Goal: Find specific page/section: Find specific page/section

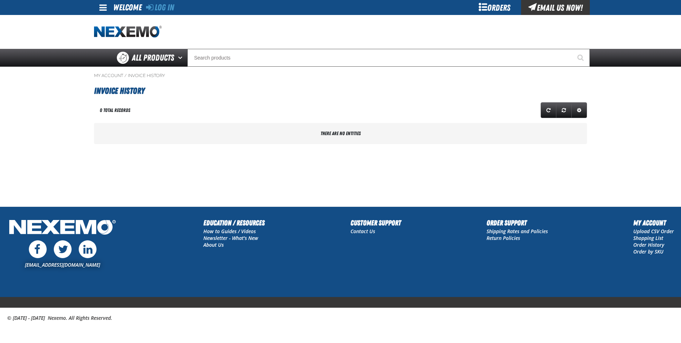
click at [485, 13] on div "Orders" at bounding box center [494, 7] width 53 height 15
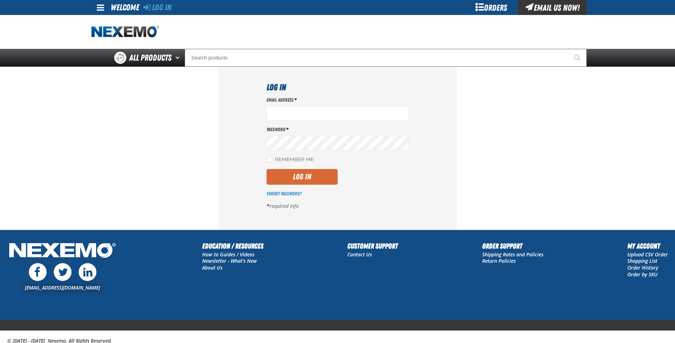
type input "[EMAIL_ADDRESS][DOMAIN_NAME]"
click at [310, 174] on button "Log In" at bounding box center [302, 177] width 71 height 16
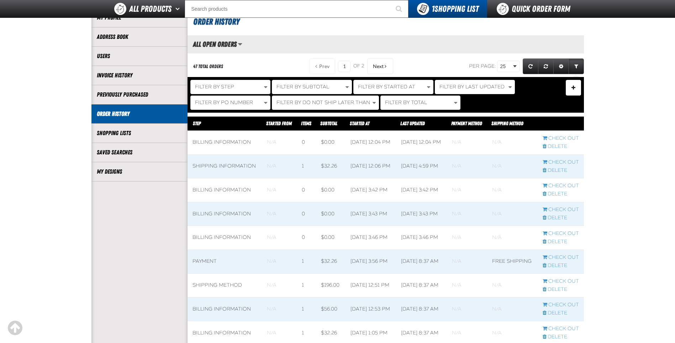
scroll to position [71, 0]
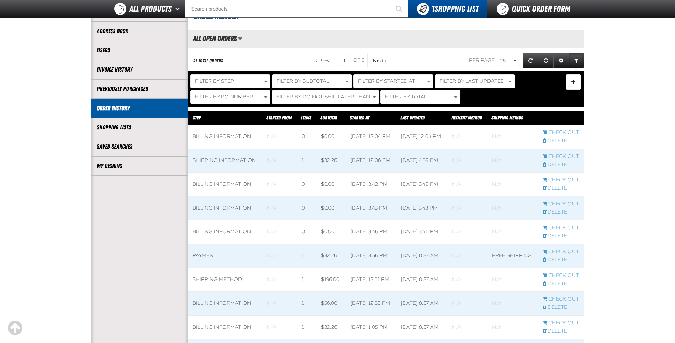
click at [129, 108] on link "Order History" at bounding box center [139, 108] width 85 height 8
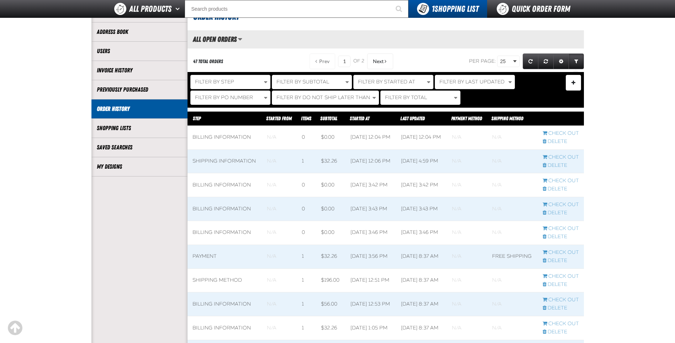
scroll to position [71, 0]
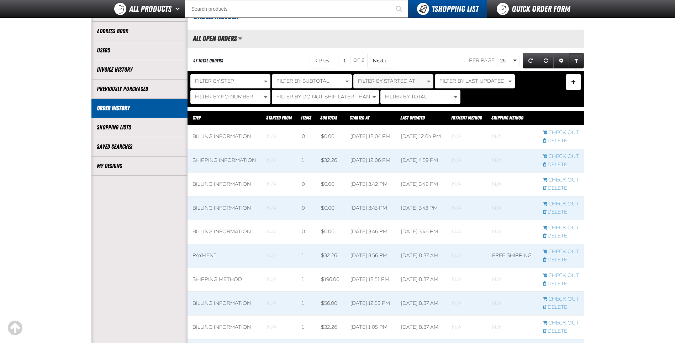
click at [383, 81] on span "Filter By Started At" at bounding box center [386, 81] width 57 height 6
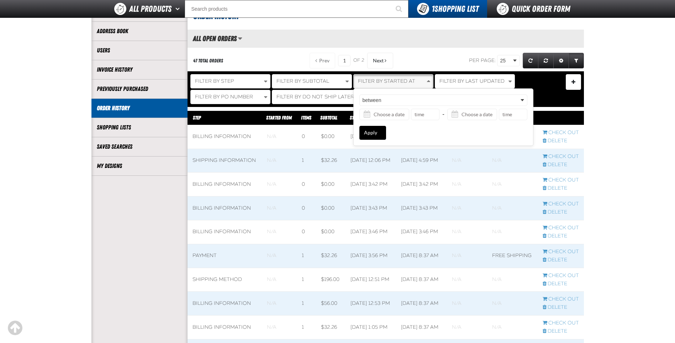
click at [383, 81] on span "Filter By Started At" at bounding box center [386, 81] width 57 height 6
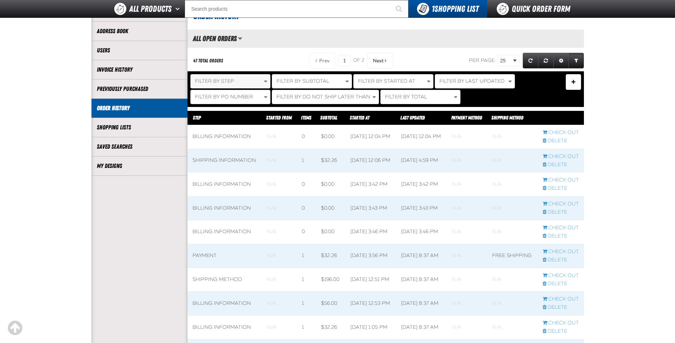
click at [249, 80] on button "Filter By Step" at bounding box center [230, 81] width 80 height 14
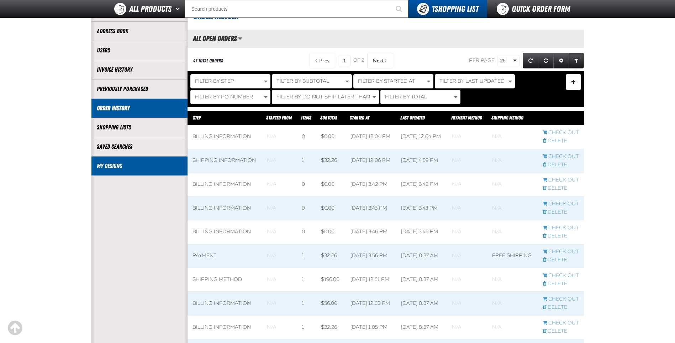
click at [128, 164] on link "My Designs" at bounding box center [139, 166] width 85 height 8
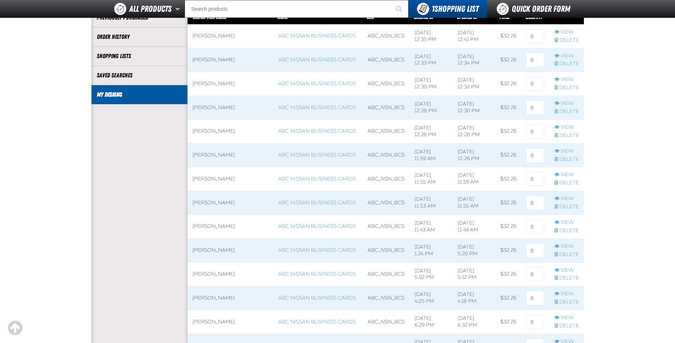
scroll to position [107, 0]
